Goal: Use online tool/utility: Utilize a website feature to perform a specific function

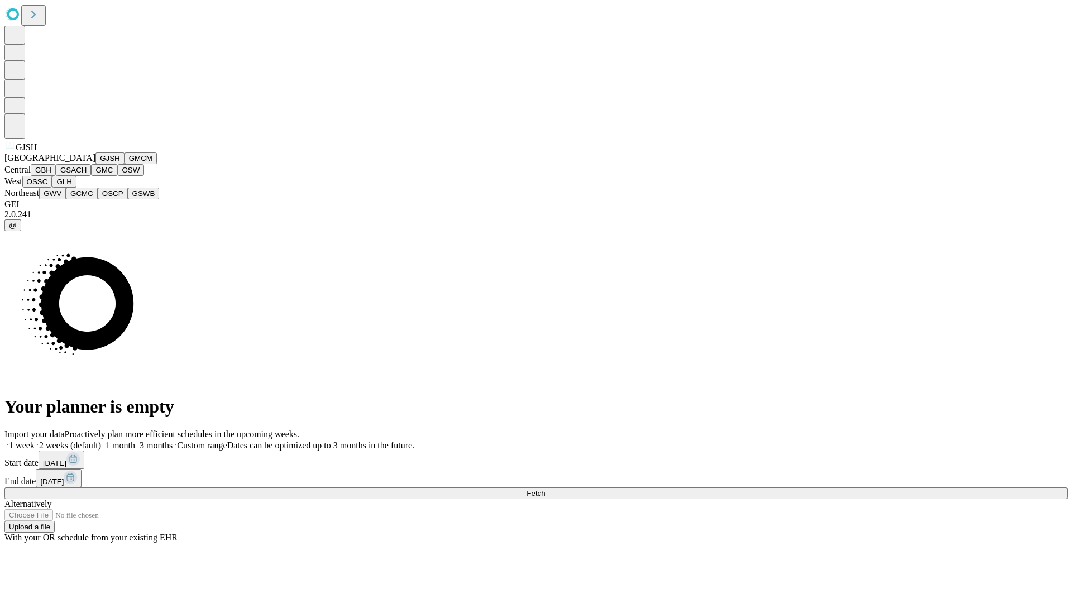
click at [96, 164] on button "GJSH" at bounding box center [110, 158] width 29 height 12
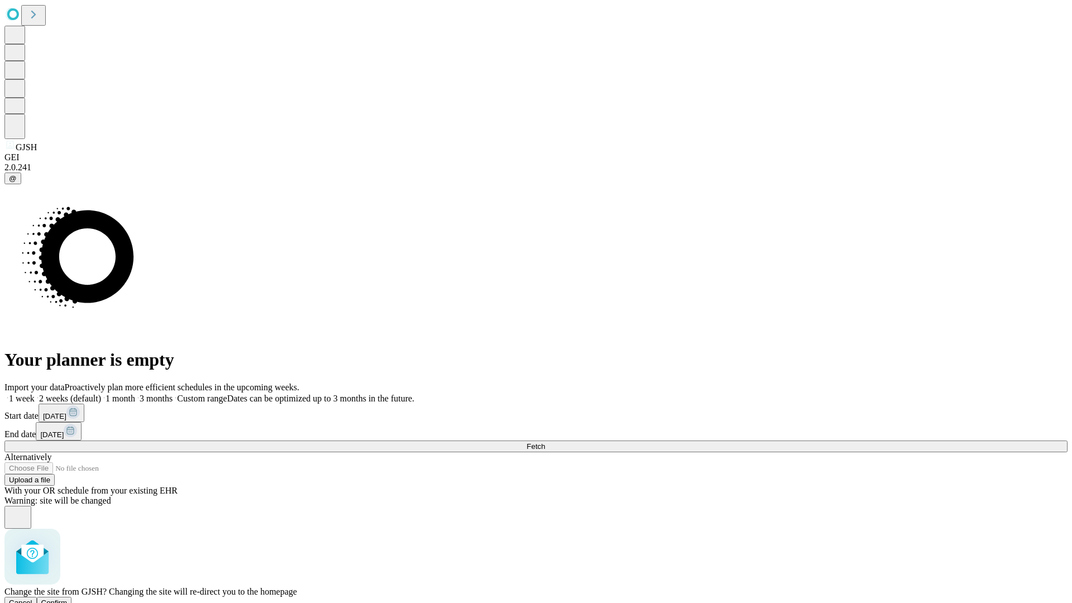
click at [68, 599] on span "Confirm" at bounding box center [54, 603] width 26 height 8
click at [35, 394] on label "1 week" at bounding box center [19, 398] width 30 height 9
click at [545, 442] on span "Fetch" at bounding box center [536, 446] width 18 height 8
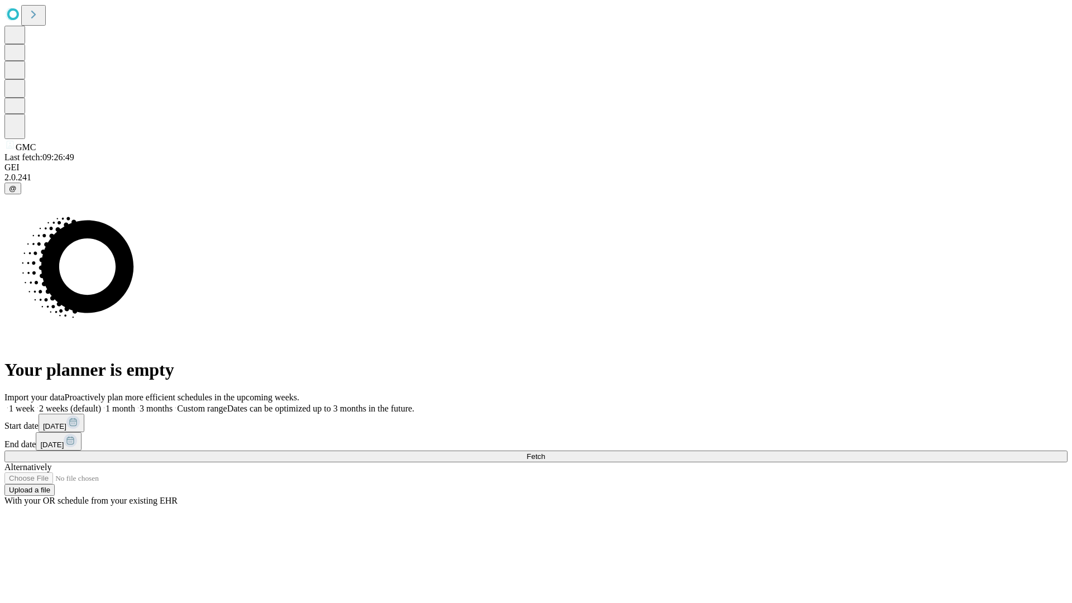
click at [35, 404] on label "1 week" at bounding box center [19, 408] width 30 height 9
click at [545, 452] on span "Fetch" at bounding box center [536, 456] width 18 height 8
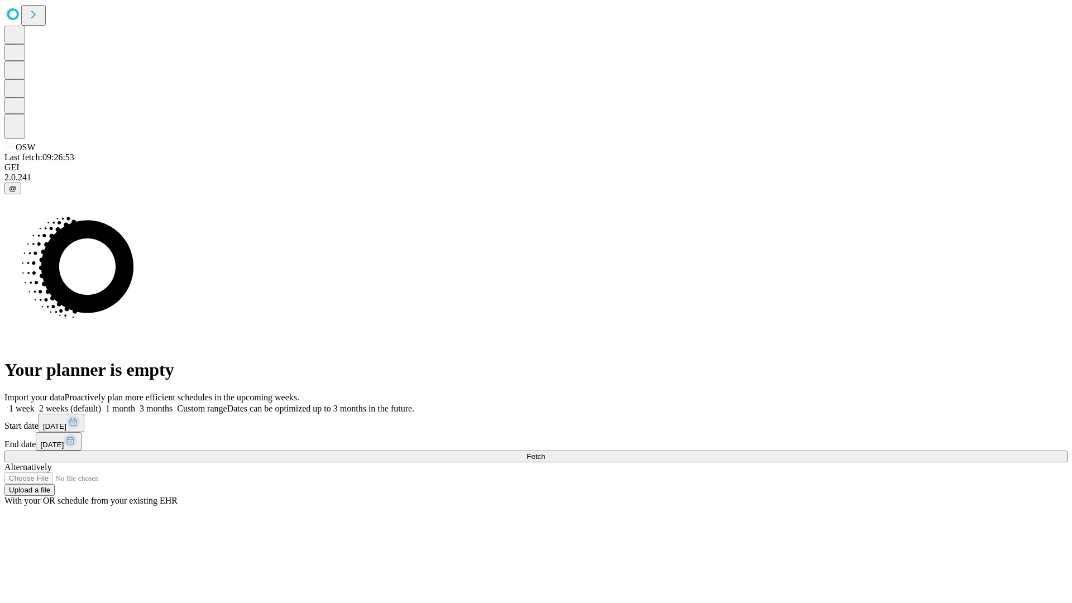
click at [545, 452] on span "Fetch" at bounding box center [536, 456] width 18 height 8
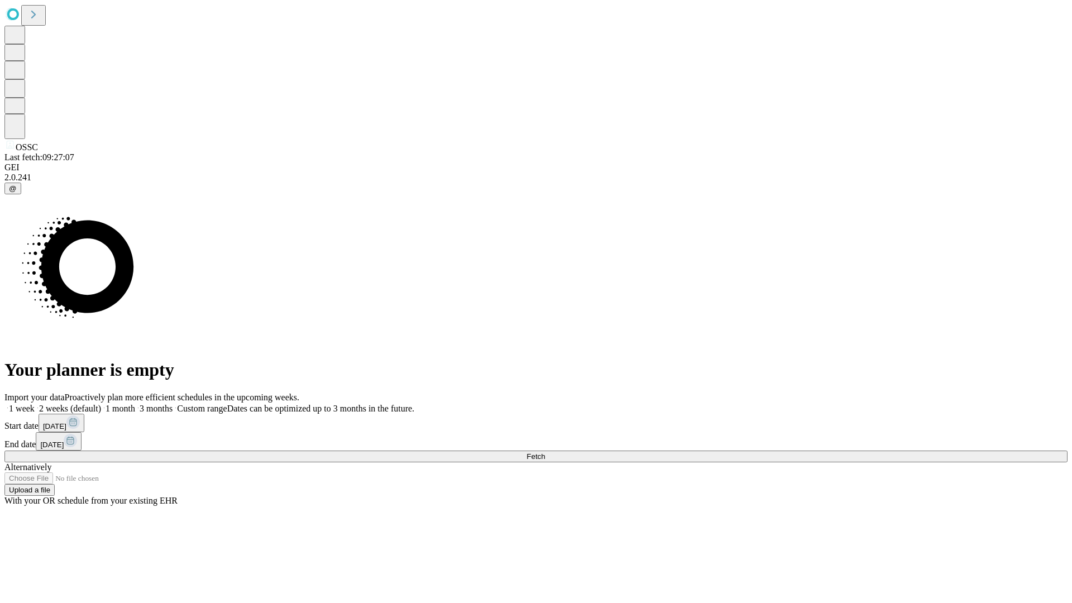
click at [35, 404] on label "1 week" at bounding box center [19, 408] width 30 height 9
click at [545, 452] on span "Fetch" at bounding box center [536, 456] width 18 height 8
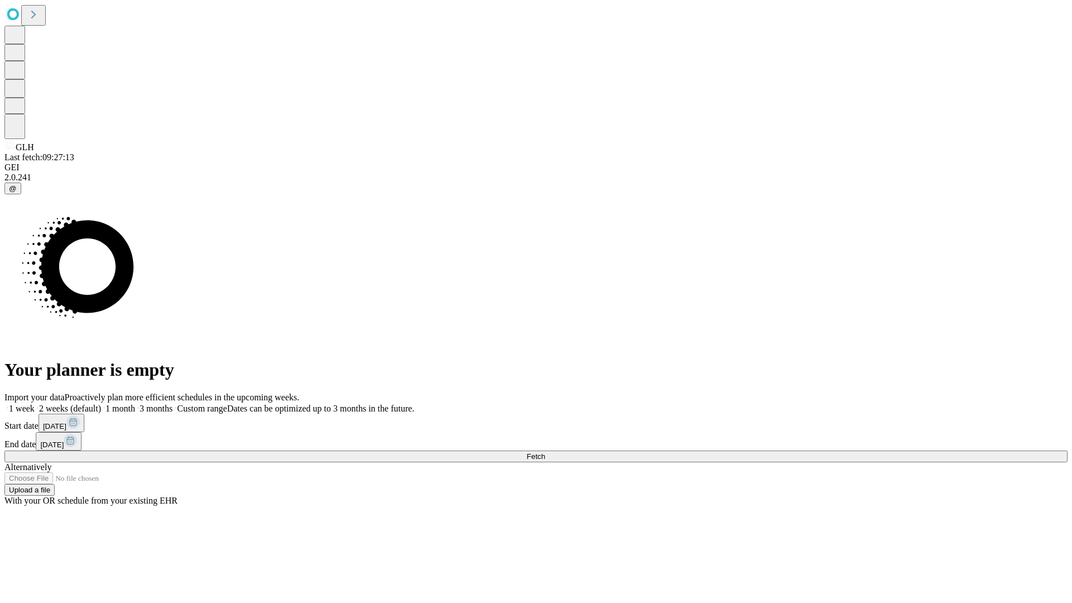
click at [35, 404] on label "1 week" at bounding box center [19, 408] width 30 height 9
click at [545, 452] on span "Fetch" at bounding box center [536, 456] width 18 height 8
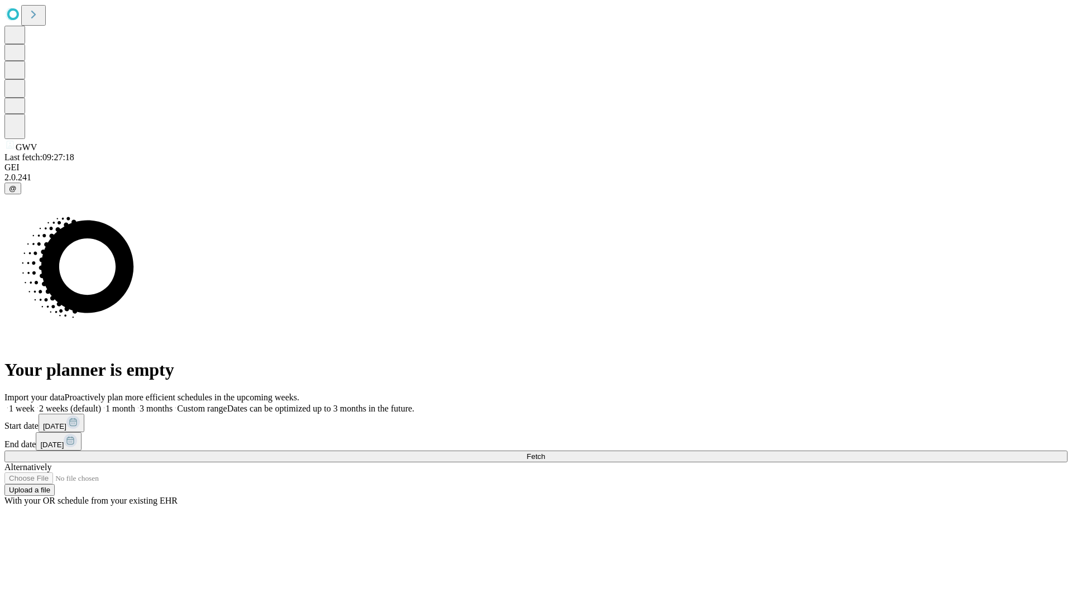
click at [35, 404] on label "1 week" at bounding box center [19, 408] width 30 height 9
click at [545, 452] on span "Fetch" at bounding box center [536, 456] width 18 height 8
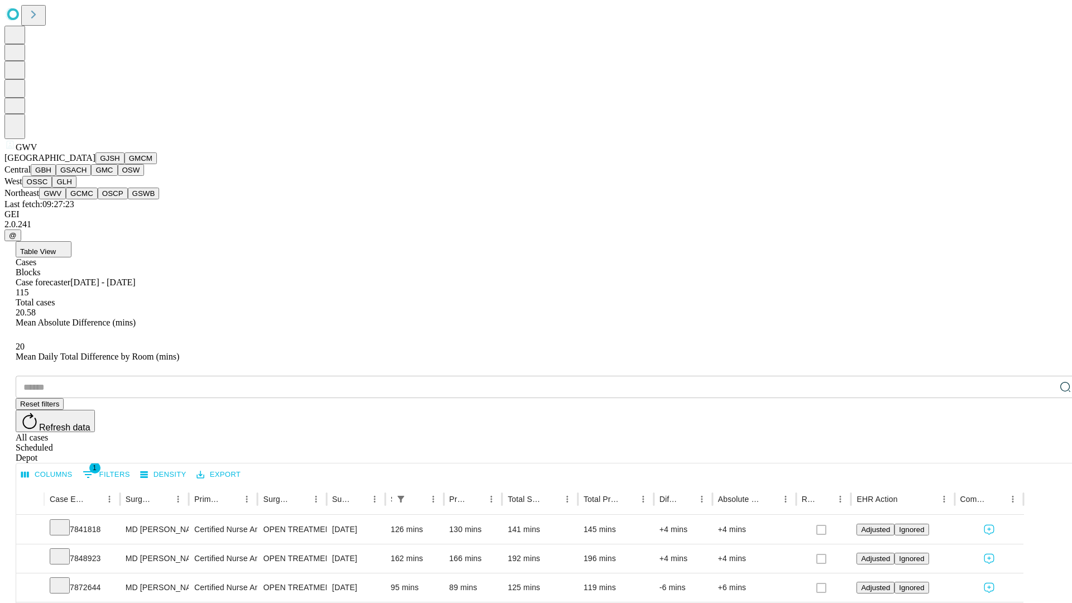
click at [87, 199] on button "GCMC" at bounding box center [82, 194] width 32 height 12
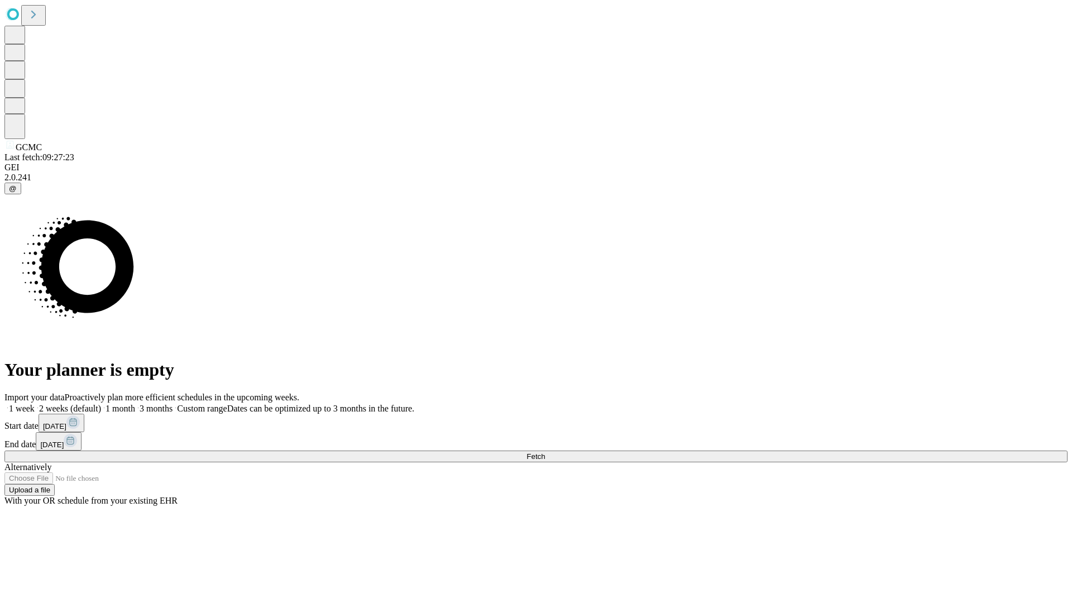
click at [35, 404] on label "1 week" at bounding box center [19, 408] width 30 height 9
click at [545, 452] on span "Fetch" at bounding box center [536, 456] width 18 height 8
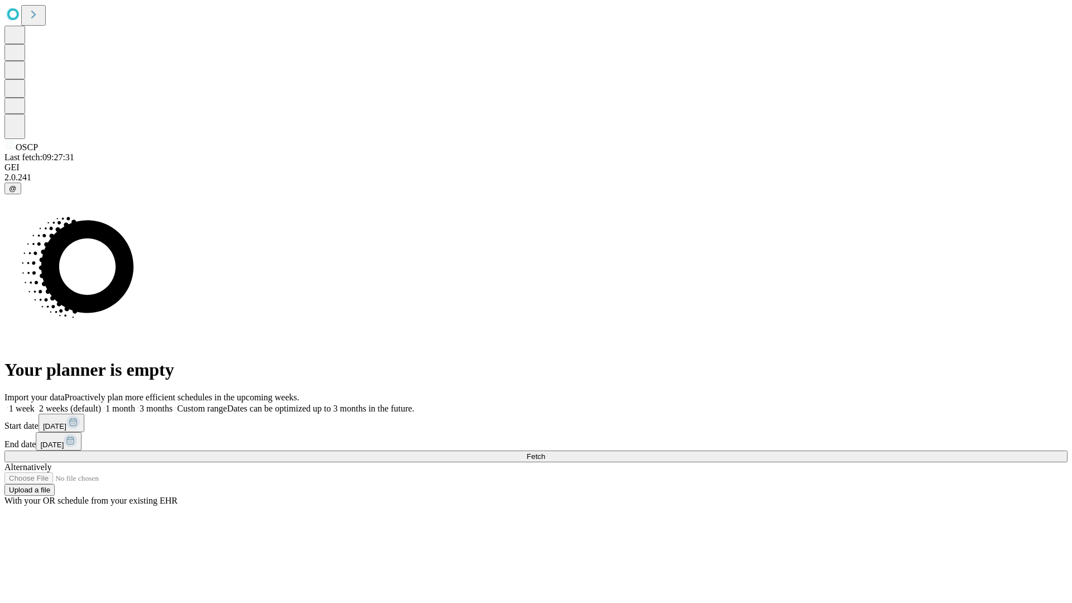
click at [545, 452] on span "Fetch" at bounding box center [536, 456] width 18 height 8
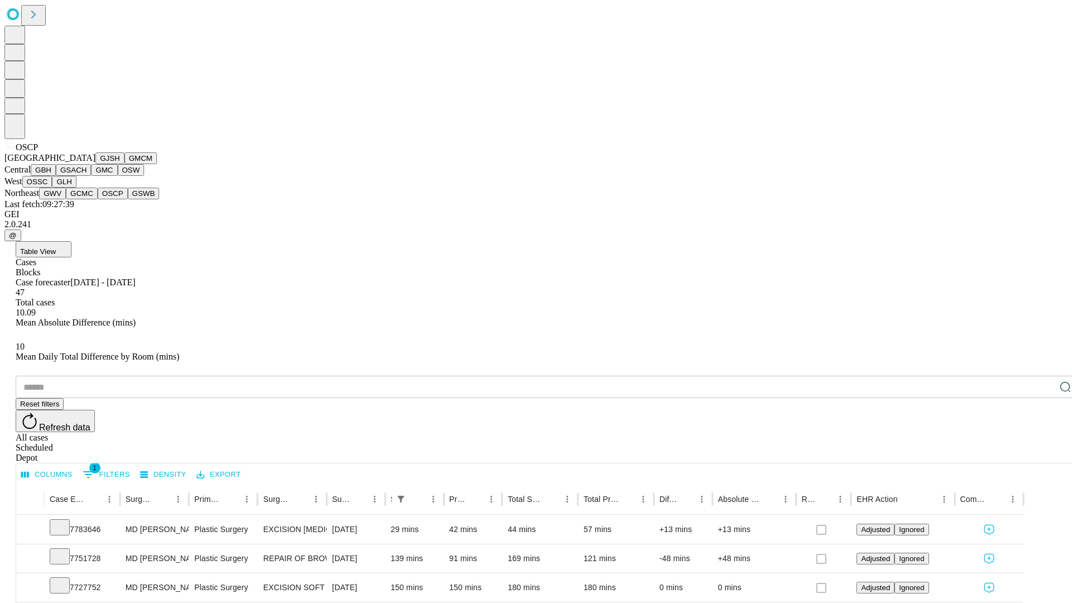
click at [128, 199] on button "GSWB" at bounding box center [144, 194] width 32 height 12
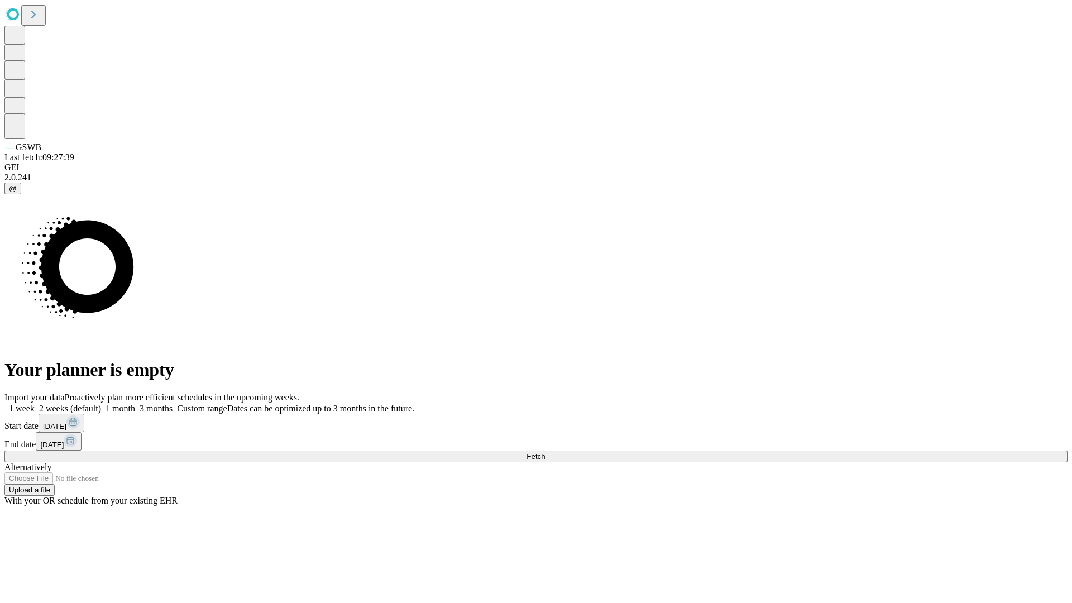
click at [35, 404] on label "1 week" at bounding box center [19, 408] width 30 height 9
click at [545, 452] on span "Fetch" at bounding box center [536, 456] width 18 height 8
